Goal: Information Seeking & Learning: Learn about a topic

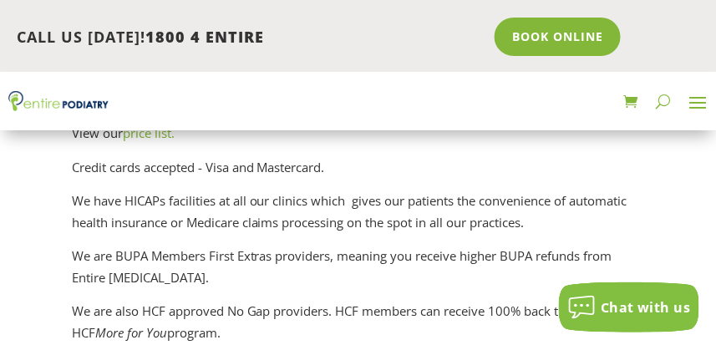
scroll to position [3337, 0]
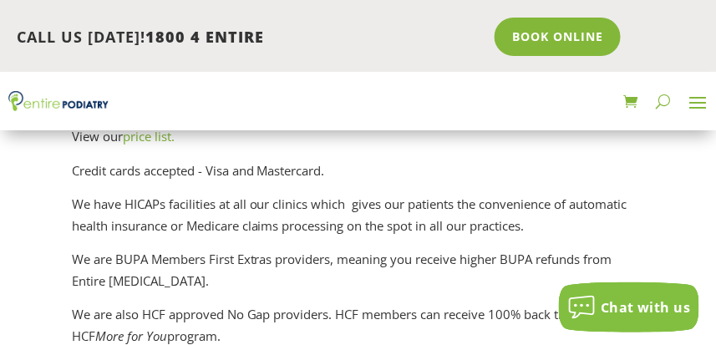
click at [175, 145] on link "price list." at bounding box center [149, 136] width 52 height 17
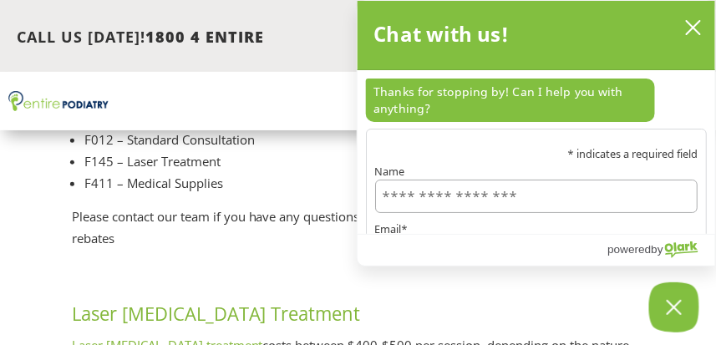
scroll to position [2730, 0]
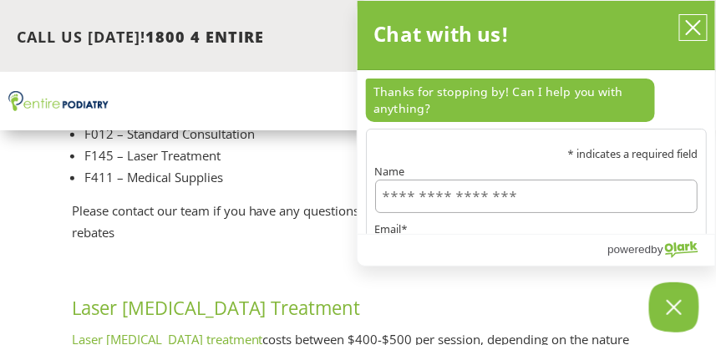
click at [692, 26] on icon "close chatbox" at bounding box center [693, 27] width 13 height 13
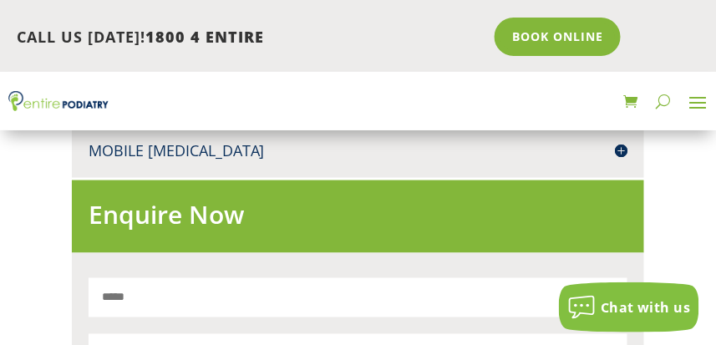
scroll to position [2861, 0]
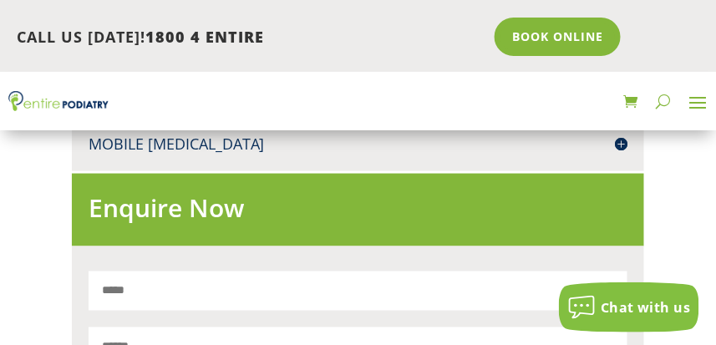
click at [129, 40] on h4 "[PERSON_NAME]" at bounding box center [359, 29] width 540 height 21
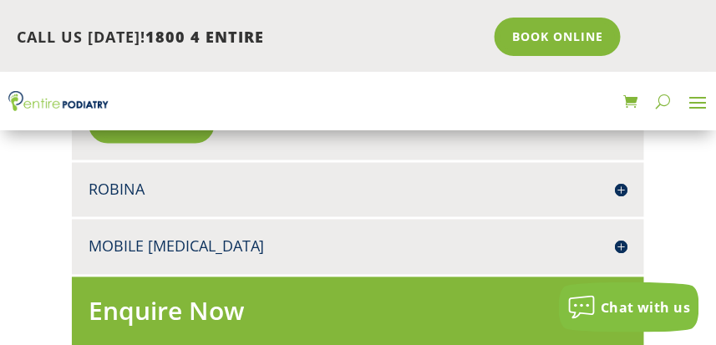
scroll to position [2958, 0]
